Goal: Check status: Check status

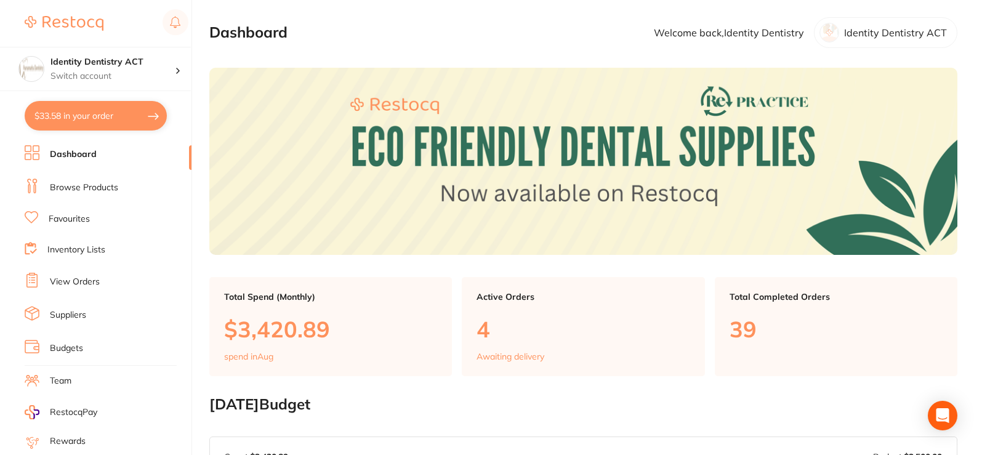
click at [88, 189] on link "Browse Products" at bounding box center [84, 188] width 68 height 12
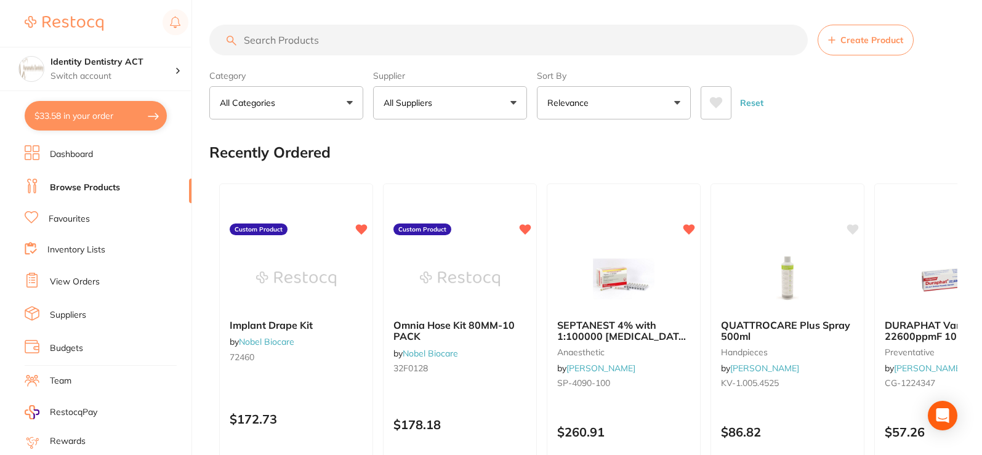
click at [57, 155] on link "Dashboard" at bounding box center [71, 154] width 43 height 12
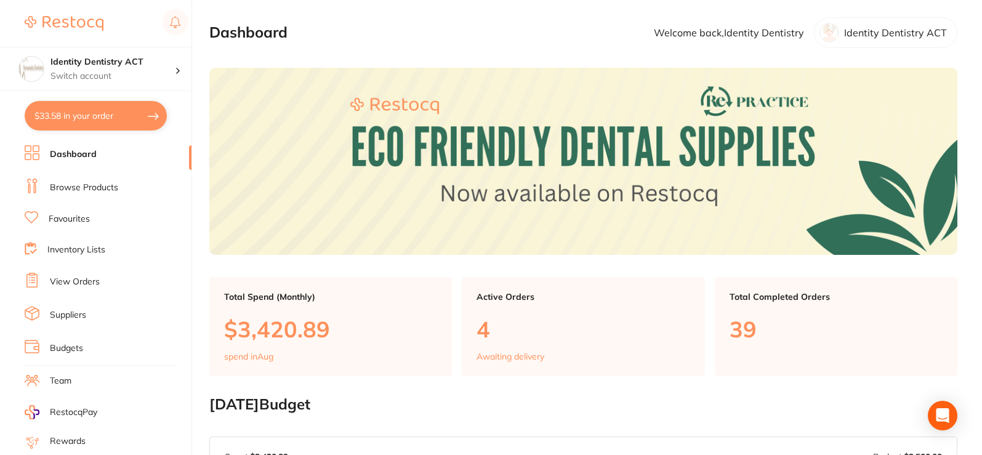
click at [78, 276] on link "View Orders" at bounding box center [75, 282] width 50 height 12
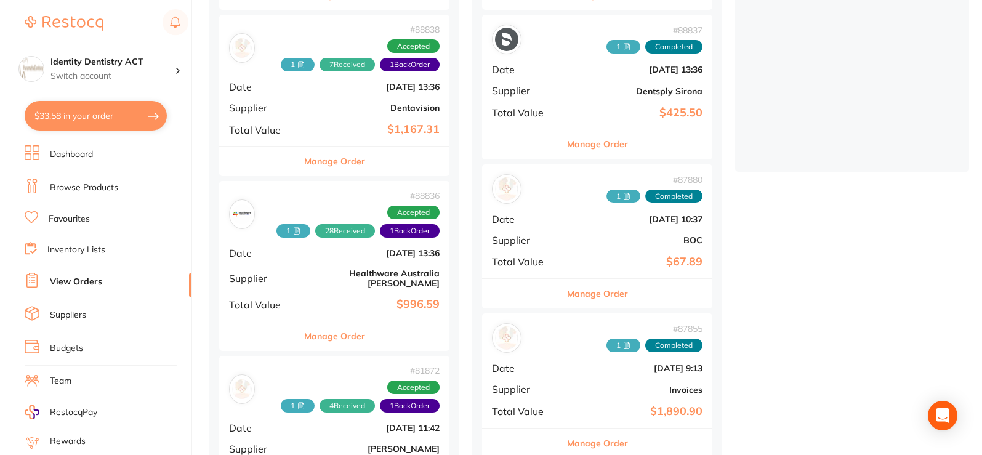
scroll to position [308, 0]
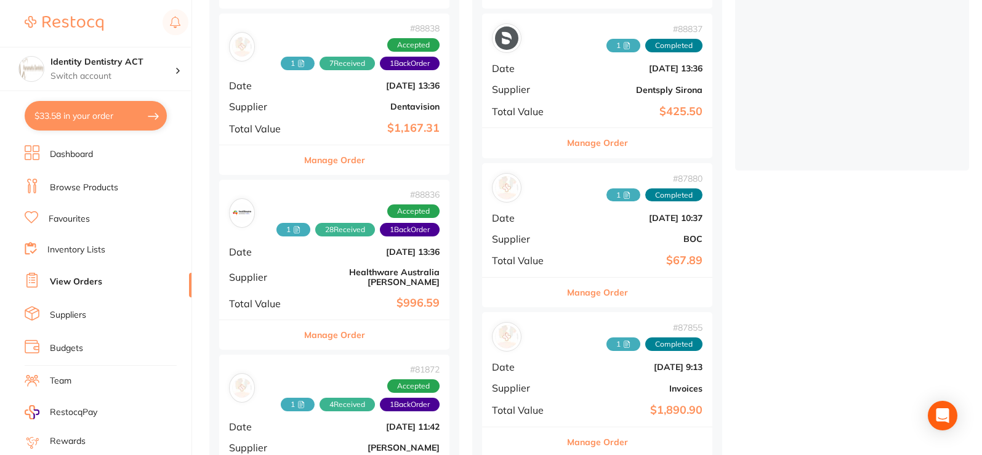
click at [363, 102] on b "Dentavision" at bounding box center [373, 107] width 134 height 10
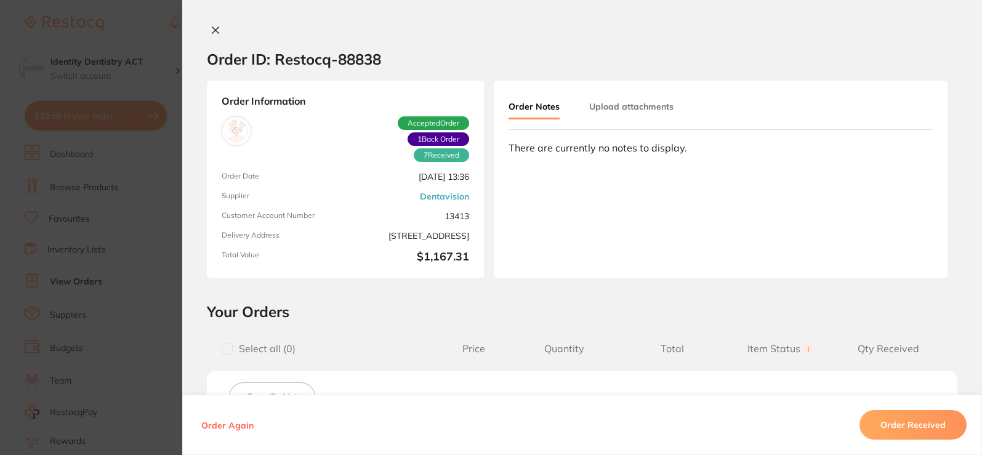
click at [209, 23] on div "Order ID: Restocq- 88838 Order Information 7 Received 1 Back Order Accepted Ord…" at bounding box center [582, 227] width 800 height 455
drag, startPoint x: 211, startPoint y: 31, endPoint x: 252, endPoint y: 51, distance: 46.0
click at [211, 30] on icon at bounding box center [216, 30] width 10 height 10
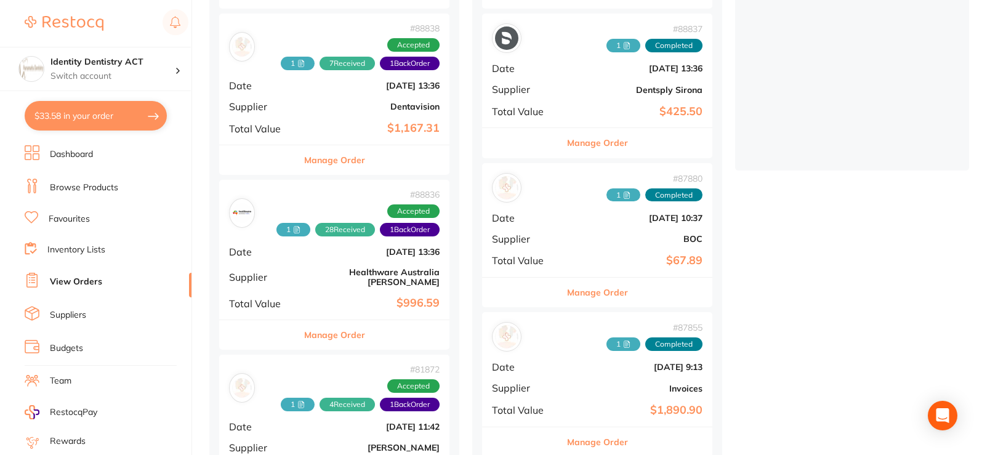
click at [354, 136] on div "# 88838 1 7 Received 1 Back Order Accepted Date [DATE] 13:36 Supplier Dentavisi…" at bounding box center [334, 79] width 230 height 131
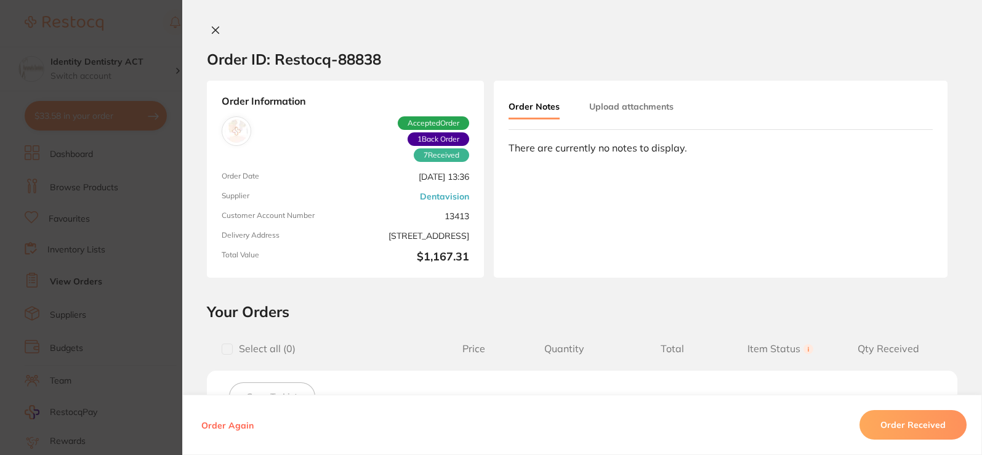
click at [212, 29] on icon at bounding box center [215, 30] width 7 height 7
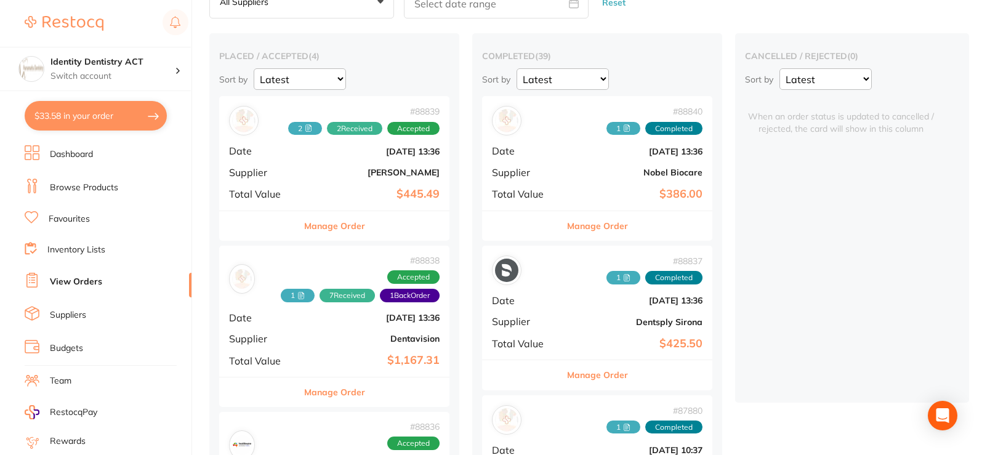
scroll to position [62, 0]
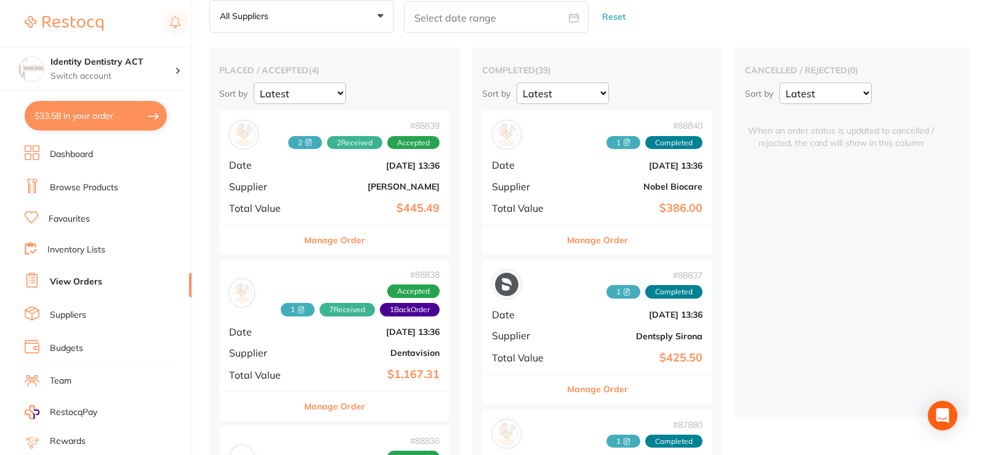
click at [325, 180] on div "# 88839 2 2 Received Accepted Date [DATE] 13:36 Supplier [PERSON_NAME] Total Va…" at bounding box center [334, 167] width 230 height 114
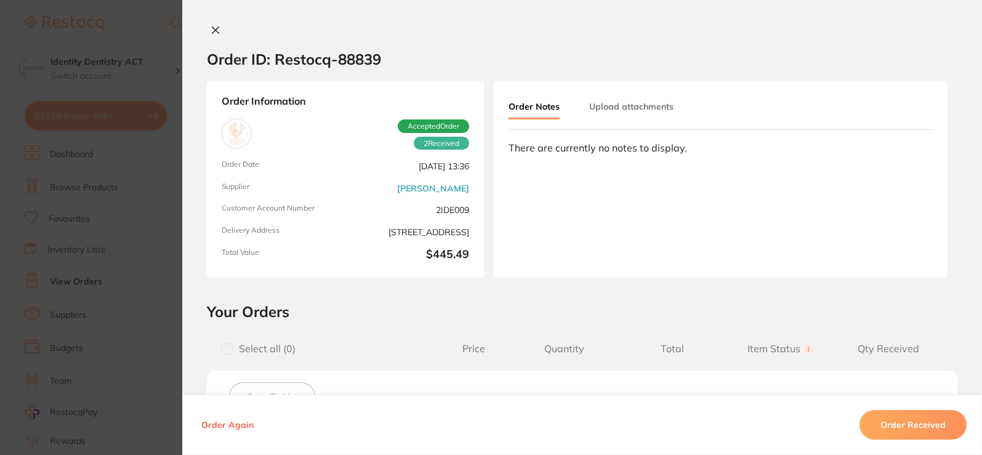
click at [603, 110] on button "Upload attachments" at bounding box center [631, 106] width 84 height 22
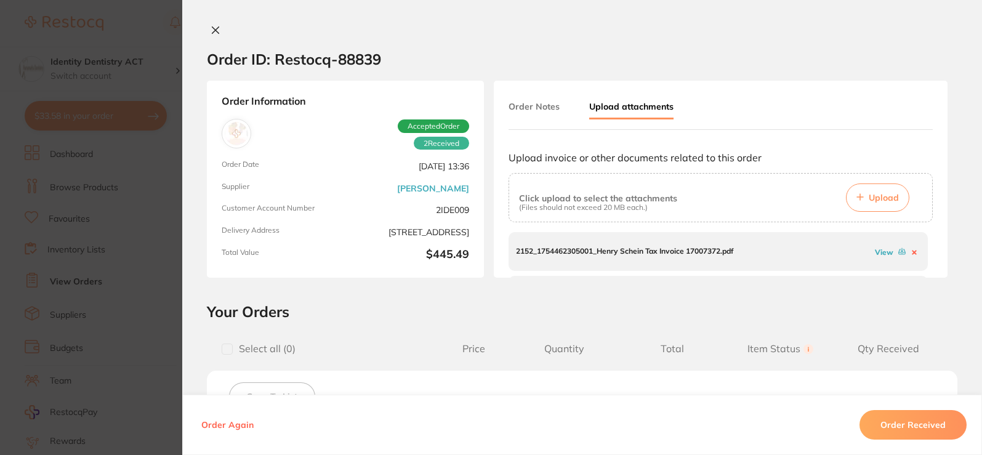
click at [875, 191] on button "Upload" at bounding box center [877, 197] width 63 height 28
click at [215, 28] on icon at bounding box center [215, 30] width 7 height 7
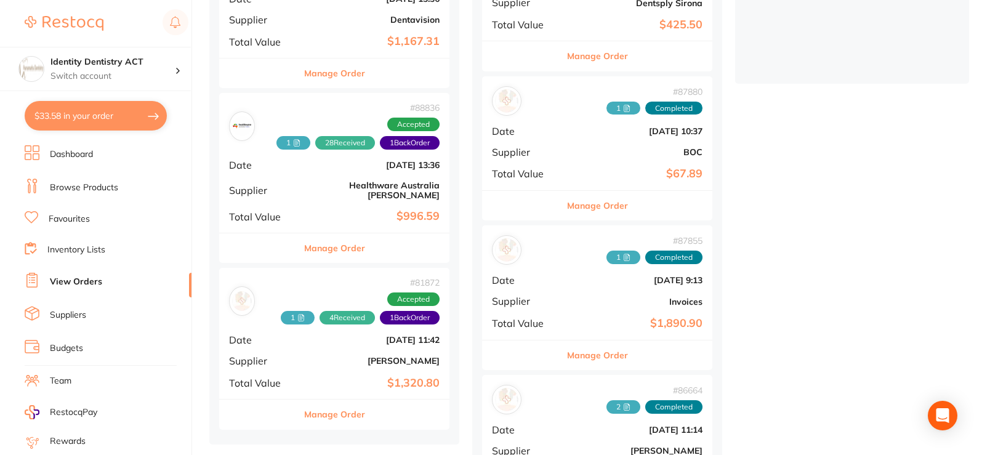
scroll to position [431, 0]
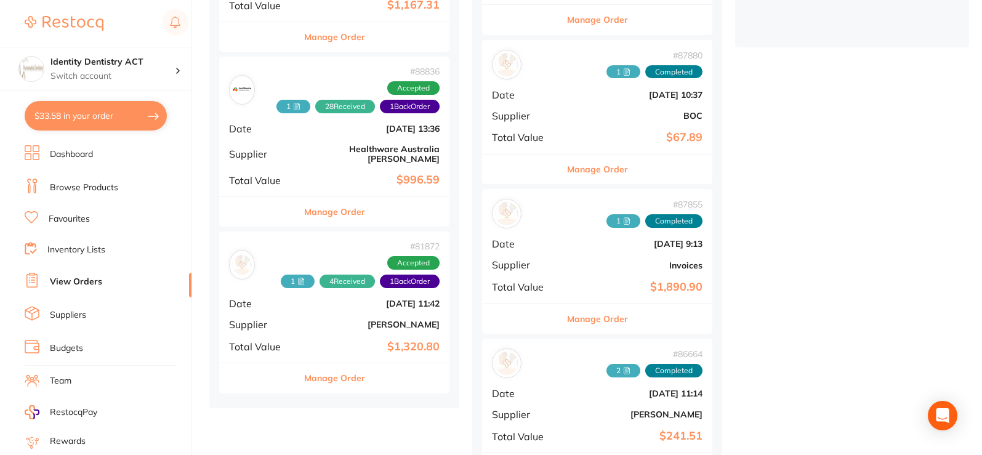
click at [326, 134] on div "# 88836 1 28 Received 1 Back Order Accepted Date [DATE] 13:36 Supplier Healthwa…" at bounding box center [334, 127] width 230 height 140
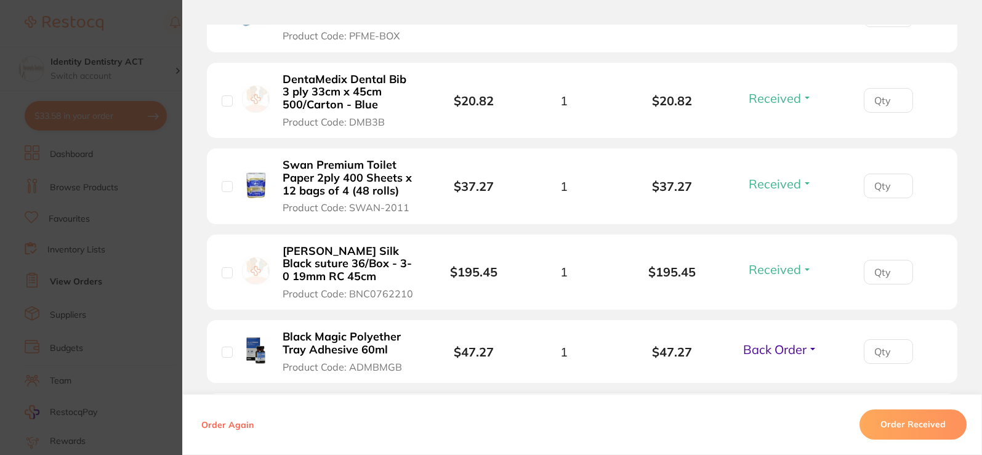
scroll to position [677, 0]
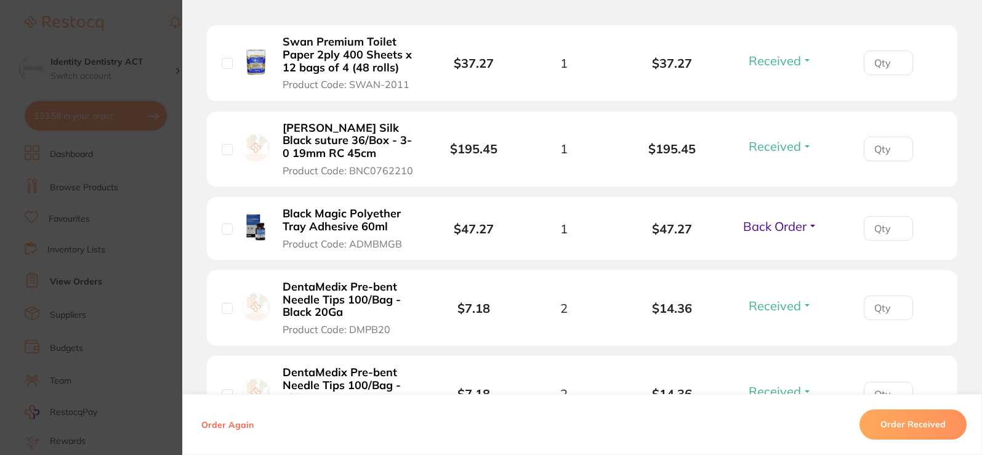
click at [789, 219] on span "Back Order" at bounding box center [774, 226] width 63 height 15
click at [783, 248] on span "Received" at bounding box center [780, 252] width 31 height 9
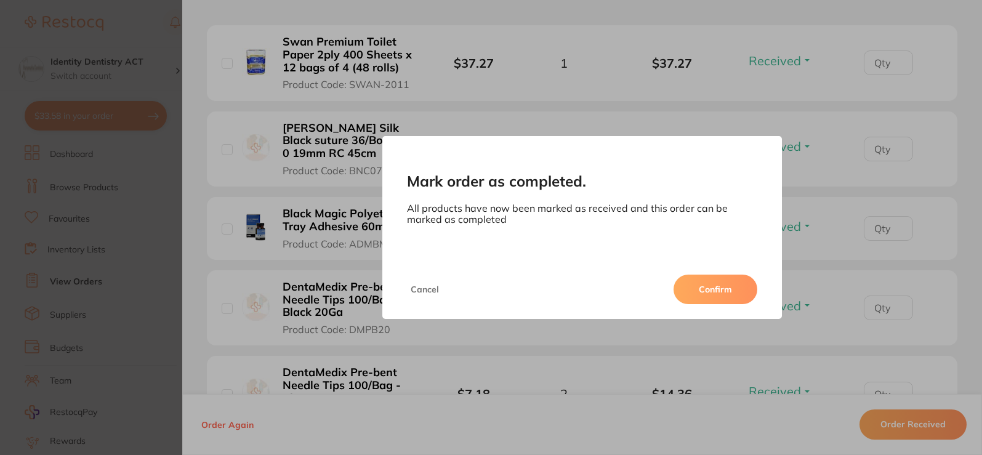
click at [723, 298] on button "Confirm" at bounding box center [716, 290] width 84 height 30
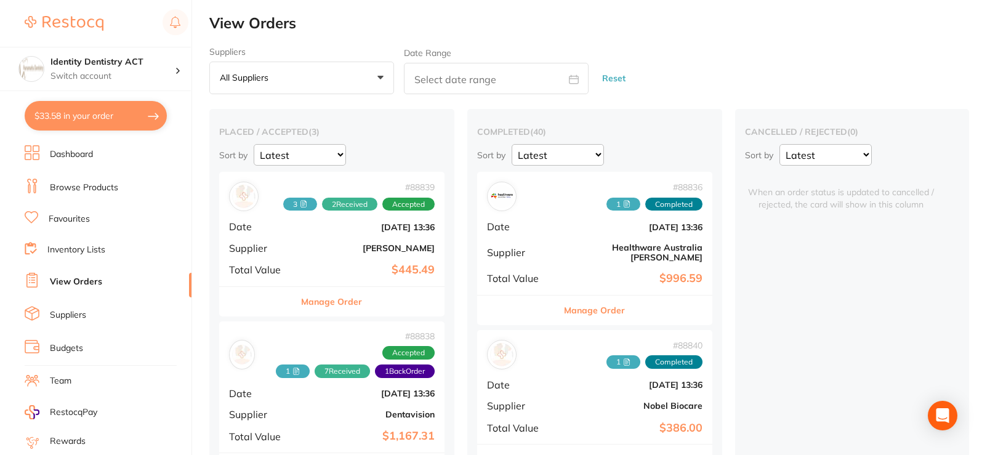
click at [579, 232] on div "# 88836 1 Completed Date [DATE] 13:36 Supplier Healthware [GEOGRAPHIC_DATA] [PE…" at bounding box center [594, 233] width 235 height 123
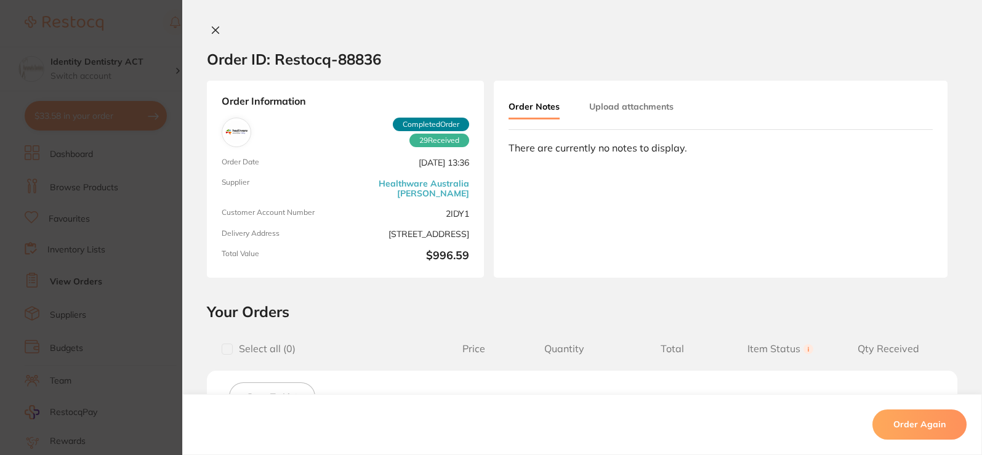
click at [640, 110] on button "Upload attachments" at bounding box center [631, 106] width 84 height 22
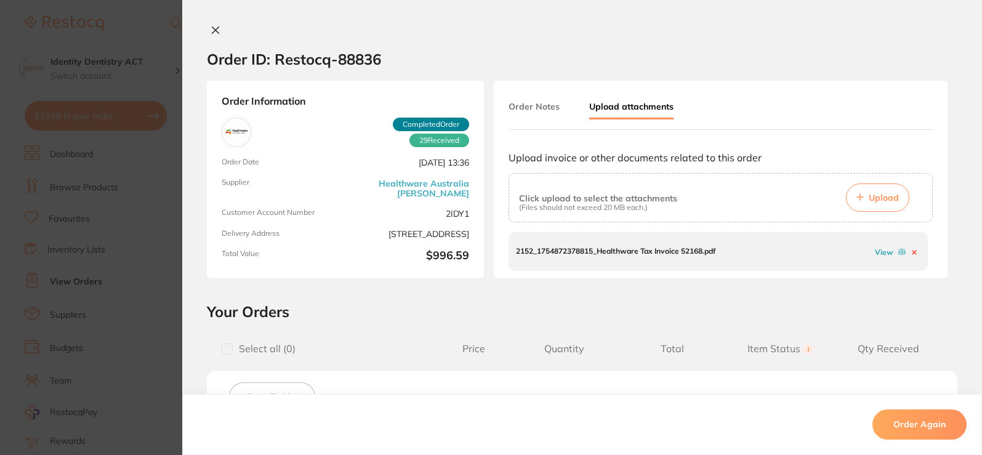
click at [876, 208] on button "Upload" at bounding box center [877, 197] width 63 height 28
click at [211, 30] on icon at bounding box center [216, 30] width 10 height 10
